Goal: Find specific page/section: Find specific page/section

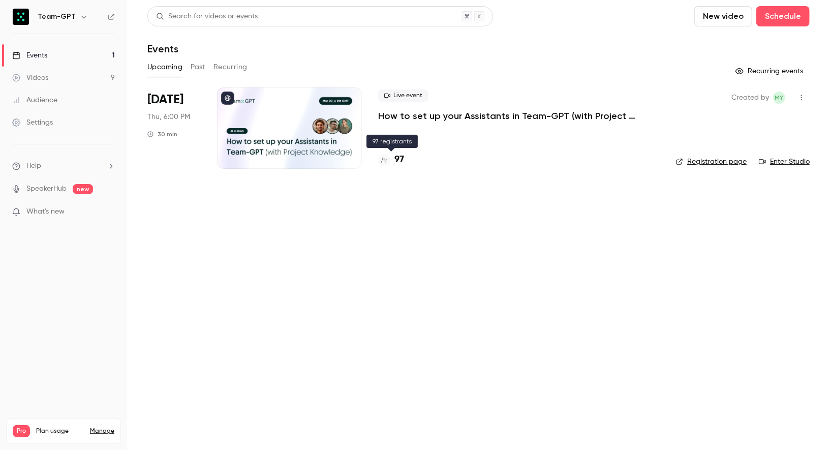
click at [401, 159] on h4 "97" at bounding box center [399, 160] width 10 height 14
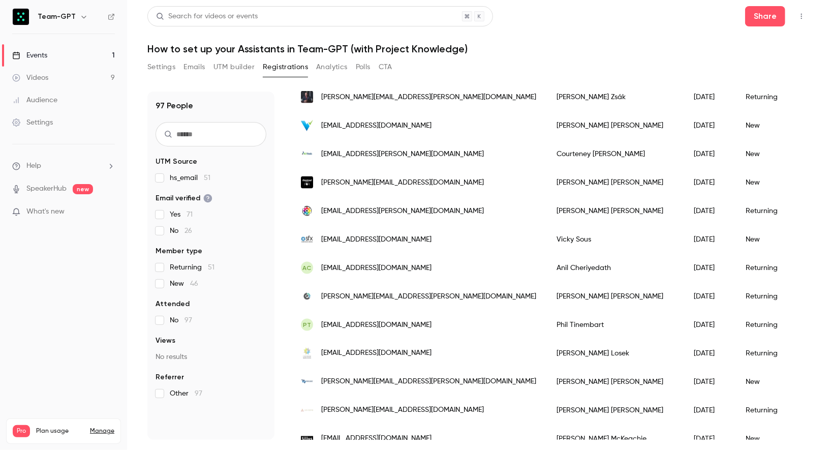
scroll to position [1170, 0]
